Goal: Find specific page/section: Find specific page/section

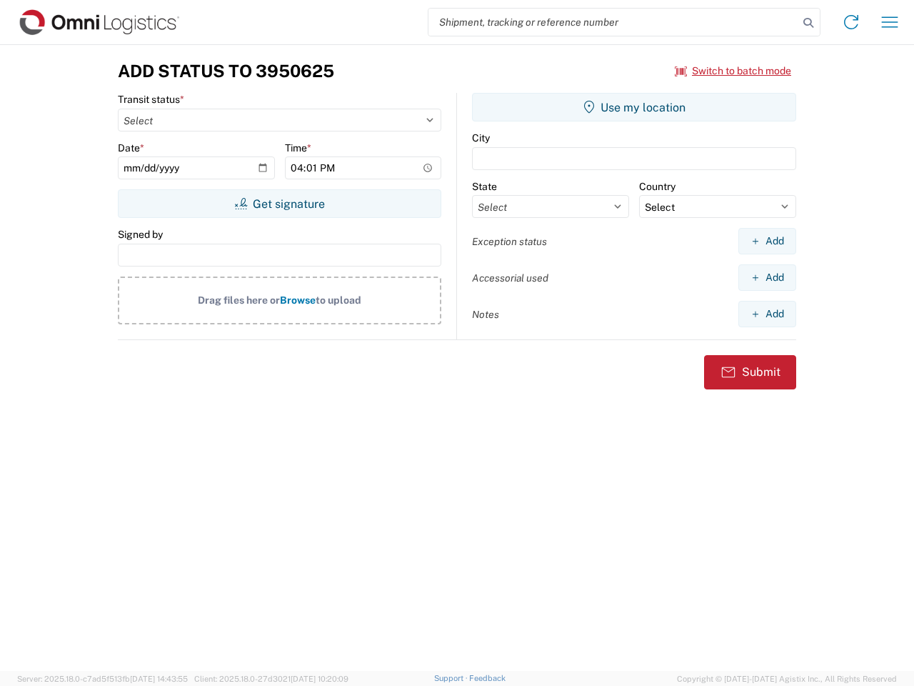
click at [614, 22] on input "search" at bounding box center [614, 22] width 370 height 27
click at [809, 23] on icon at bounding box center [809, 23] width 20 height 20
click at [851, 22] on icon at bounding box center [851, 22] width 23 height 23
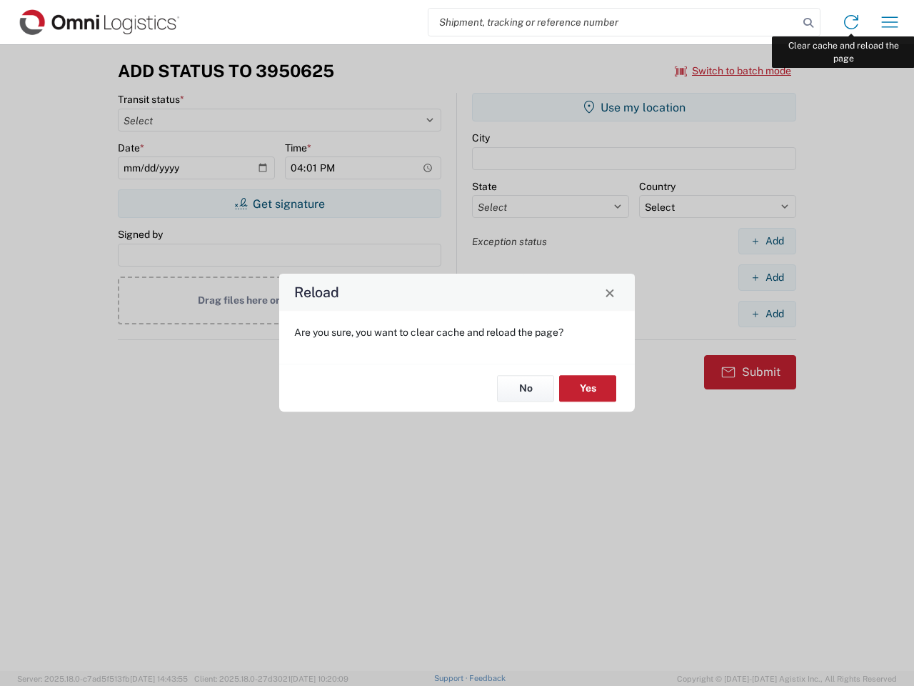
click at [890, 22] on div "Reload Are you sure, you want to clear cache and reload the page? No Yes" at bounding box center [457, 343] width 914 height 686
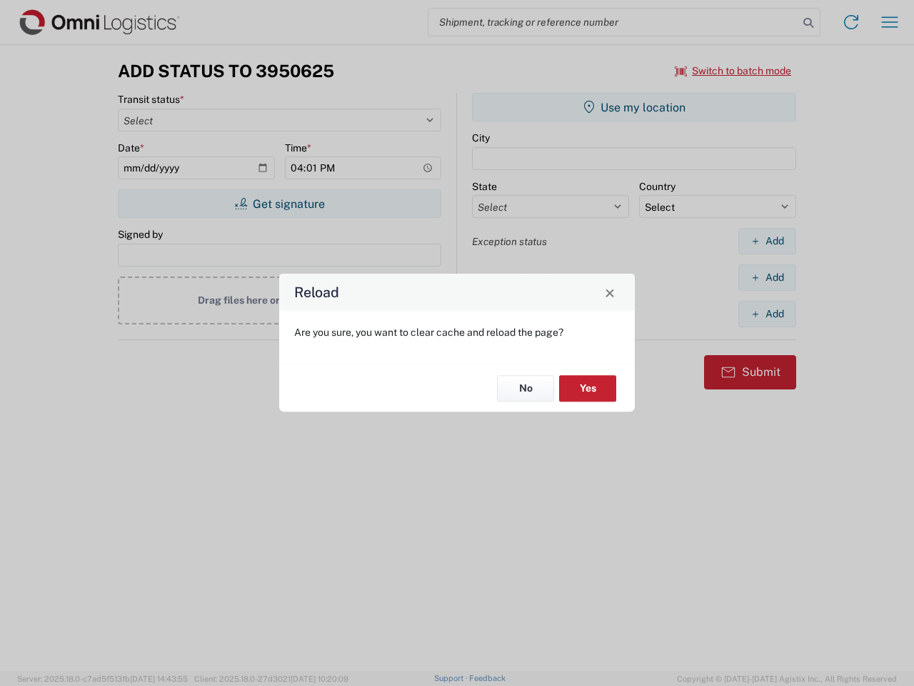
click at [734, 71] on div "Reload Are you sure, you want to clear cache and reload the page? No Yes" at bounding box center [457, 343] width 914 height 686
click at [279, 204] on div "Reload Are you sure, you want to clear cache and reload the page? No Yes" at bounding box center [457, 343] width 914 height 686
click at [634, 107] on div "Reload Are you sure, you want to clear cache and reload the page? No Yes" at bounding box center [457, 343] width 914 height 686
click at [767, 241] on div "Reload Are you sure, you want to clear cache and reload the page? No Yes" at bounding box center [457, 343] width 914 height 686
click at [767, 277] on div "Reload Are you sure, you want to clear cache and reload the page? No Yes" at bounding box center [457, 343] width 914 height 686
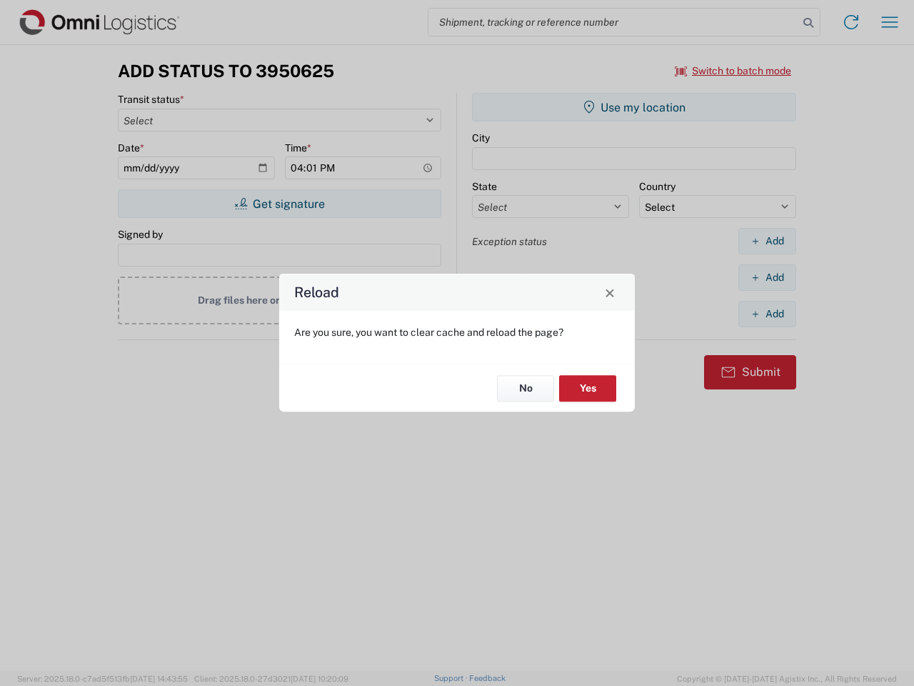
click at [767, 314] on div "Reload Are you sure, you want to clear cache and reload the page? No Yes" at bounding box center [457, 343] width 914 height 686
